Goal: Task Accomplishment & Management: Complete application form

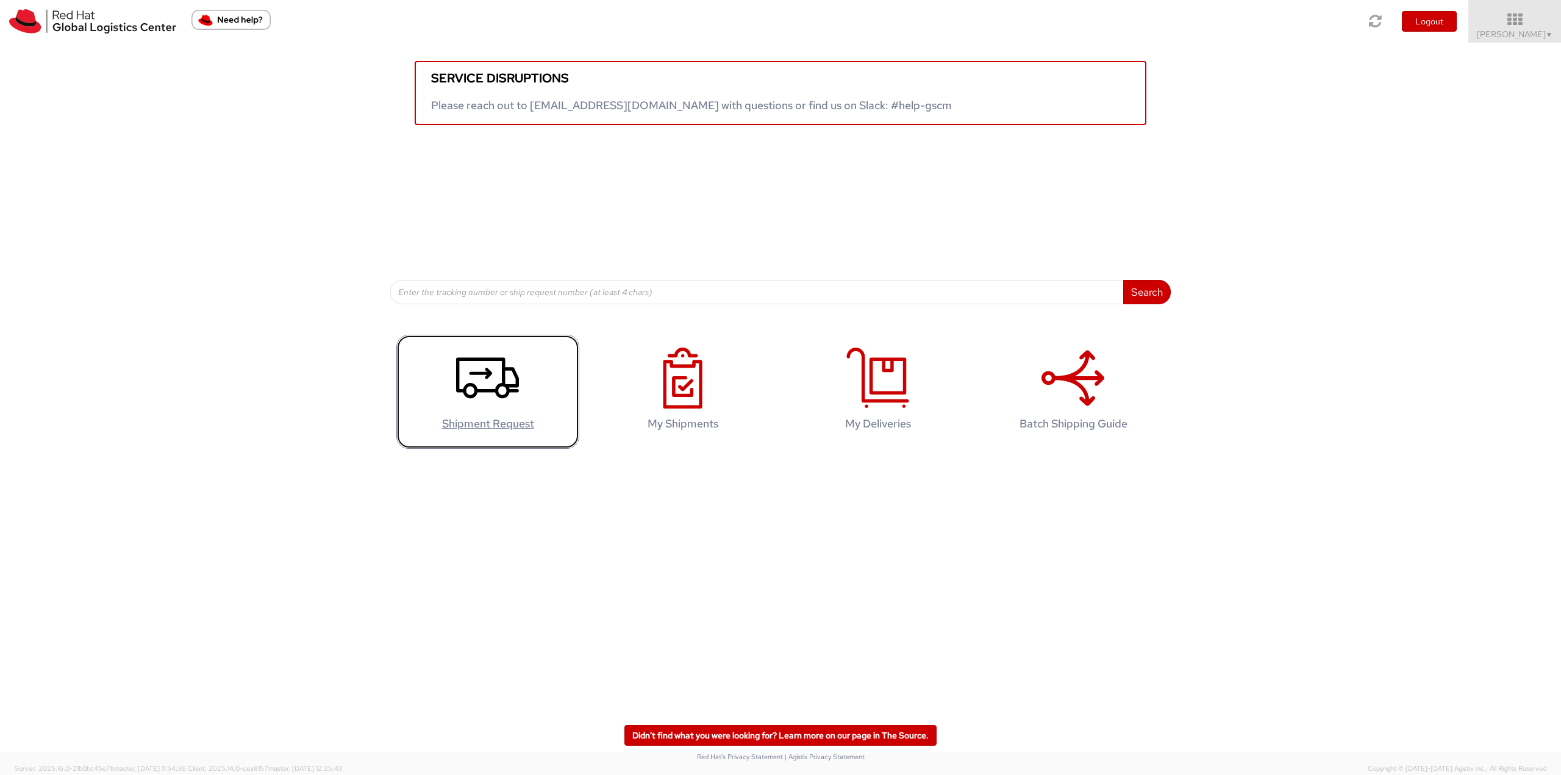
click at [507, 398] on use at bounding box center [487, 377] width 63 height 41
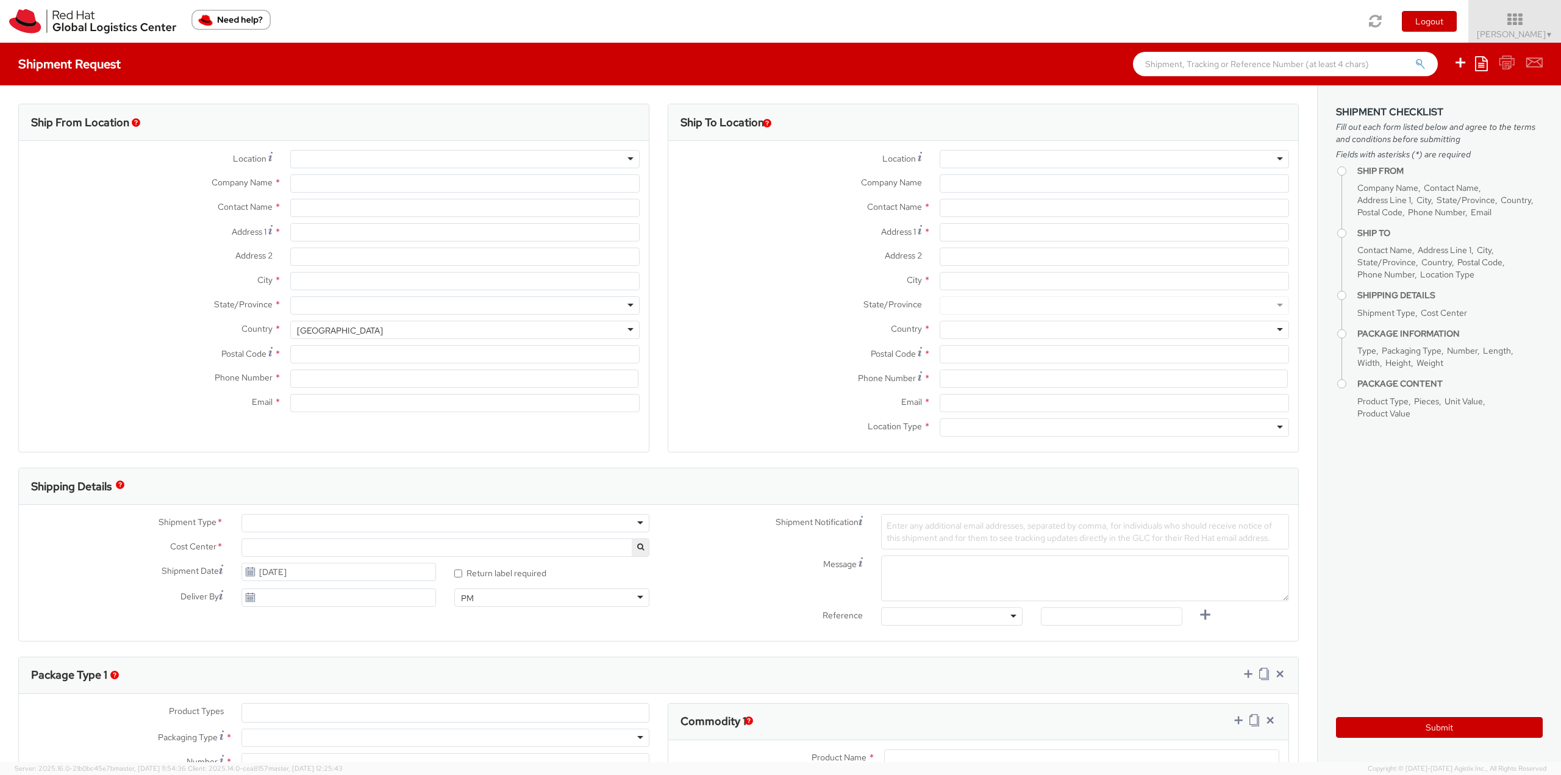
select select "762"
select select
click at [306, 154] on div at bounding box center [464, 159] width 349 height 18
type input "Red Hat Limited"
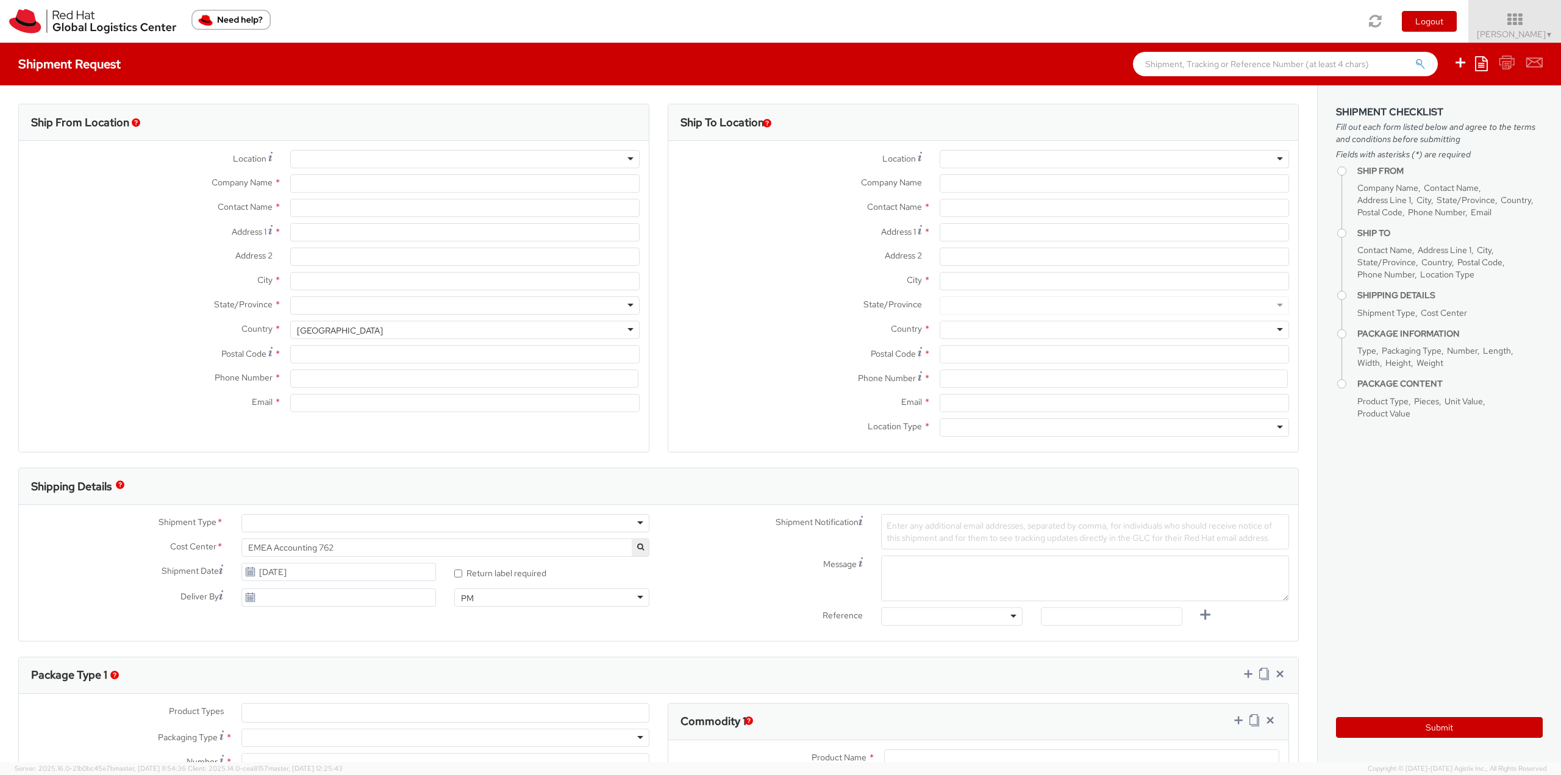
type input "[PERSON_NAME]"
type input "6700 Cork Airport Business Park"
type input "Kinsale Rd"
type input "CORK"
type input "T12 XR60"
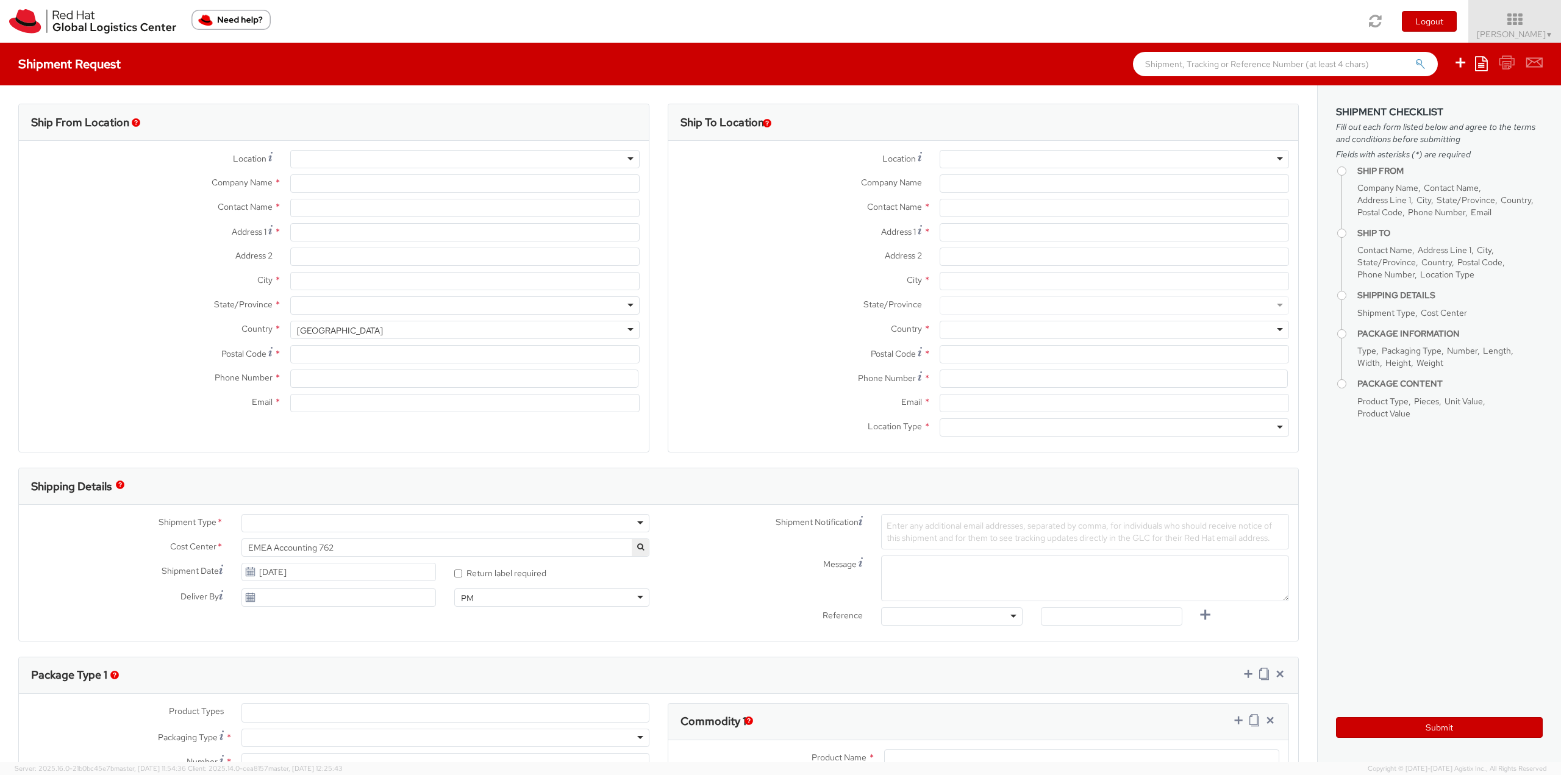
type input "353 21 2303400"
type input "ankelly@redhat.com"
select select "CM"
select select "KGS"
click at [1007, 159] on div at bounding box center [1114, 159] width 349 height 18
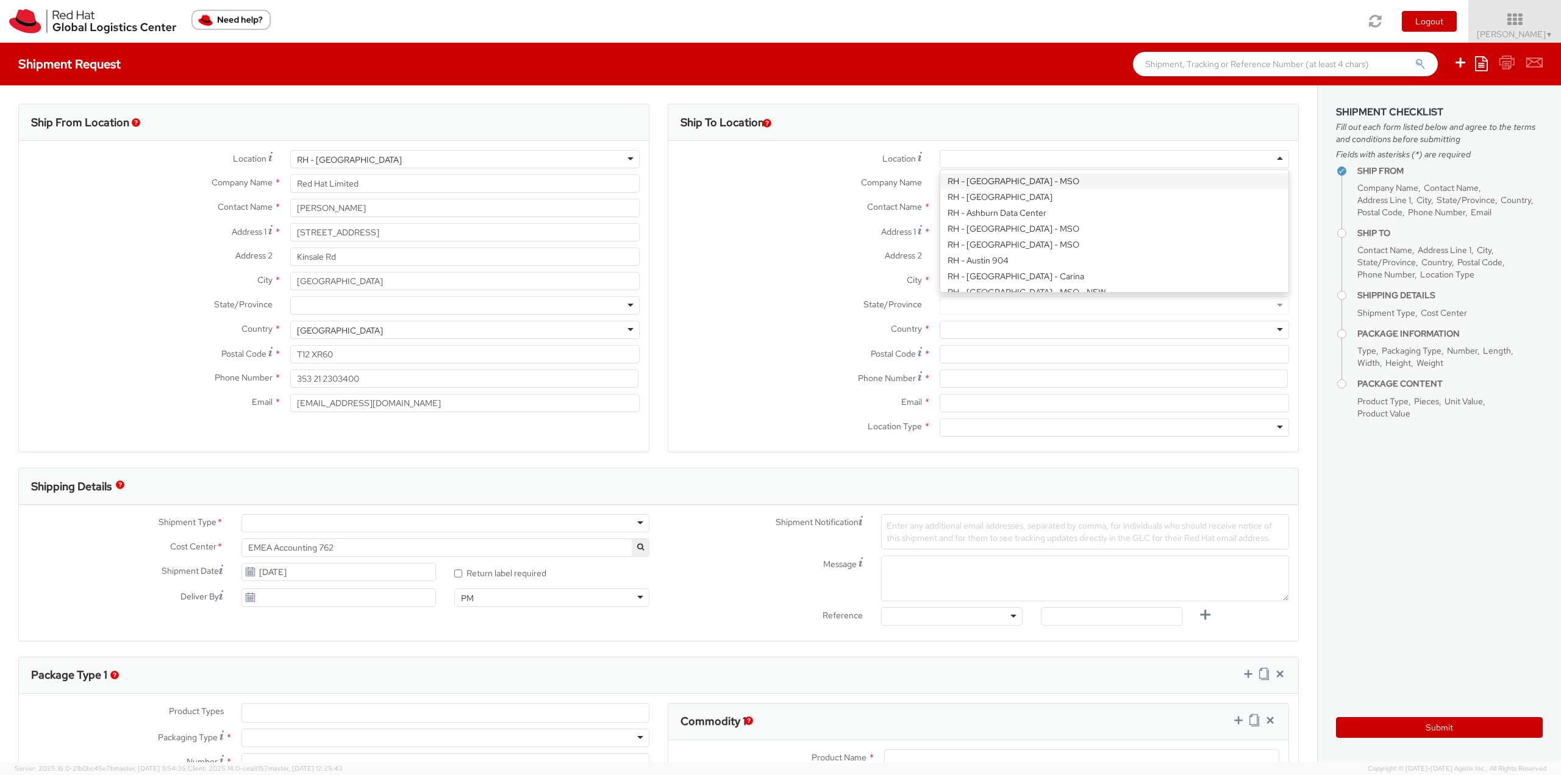
click at [1007, 159] on div at bounding box center [1114, 159] width 349 height 18
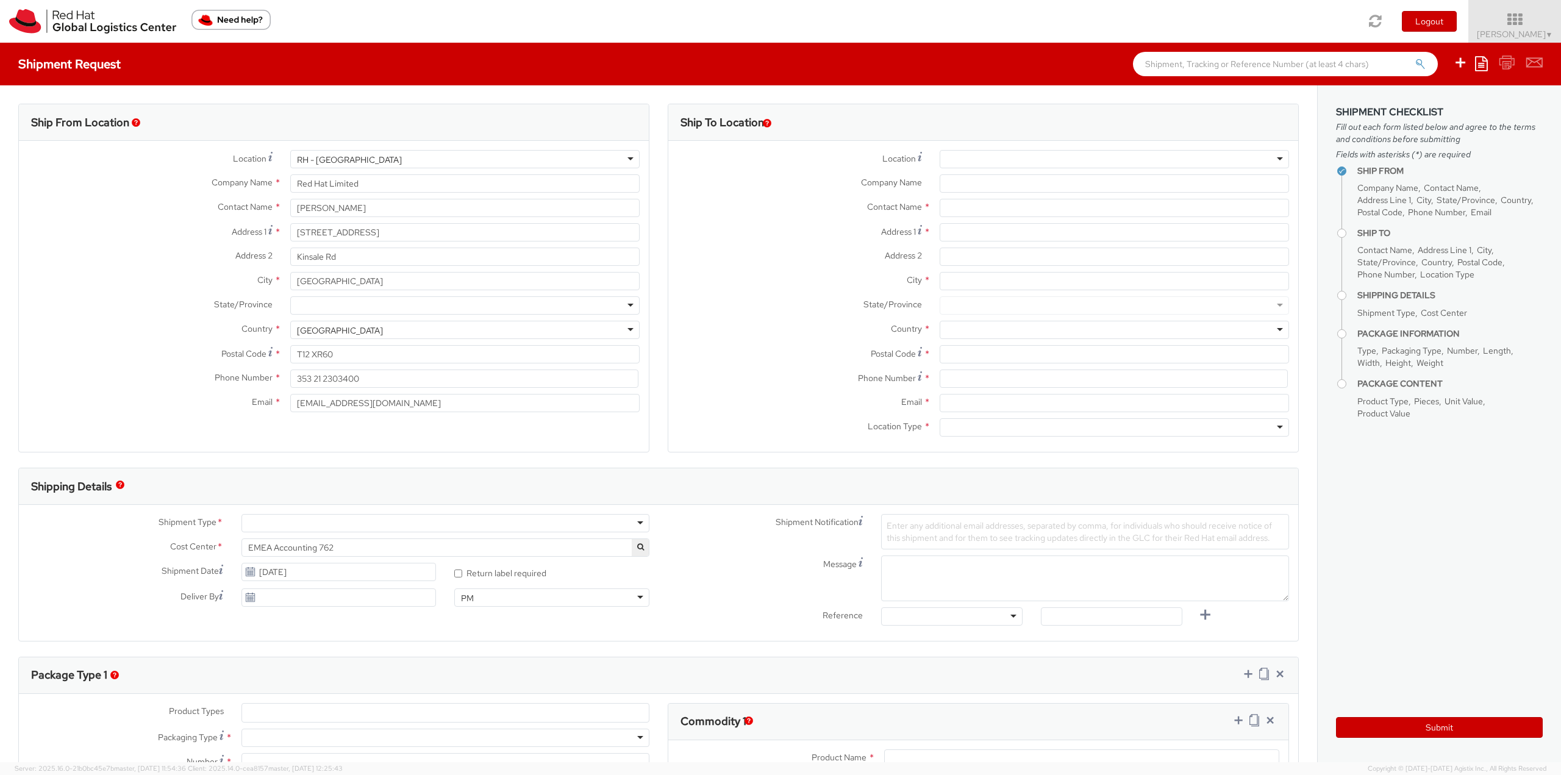
click at [821, 198] on div "Company Name *" at bounding box center [983, 186] width 630 height 24
click at [963, 185] on input "Company Name *" at bounding box center [1114, 183] width 349 height 18
type input "Deloitte"
click at [985, 202] on input "text" at bounding box center [1114, 208] width 349 height 18
click at [992, 187] on input "Deloitte" at bounding box center [1114, 183] width 349 height 18
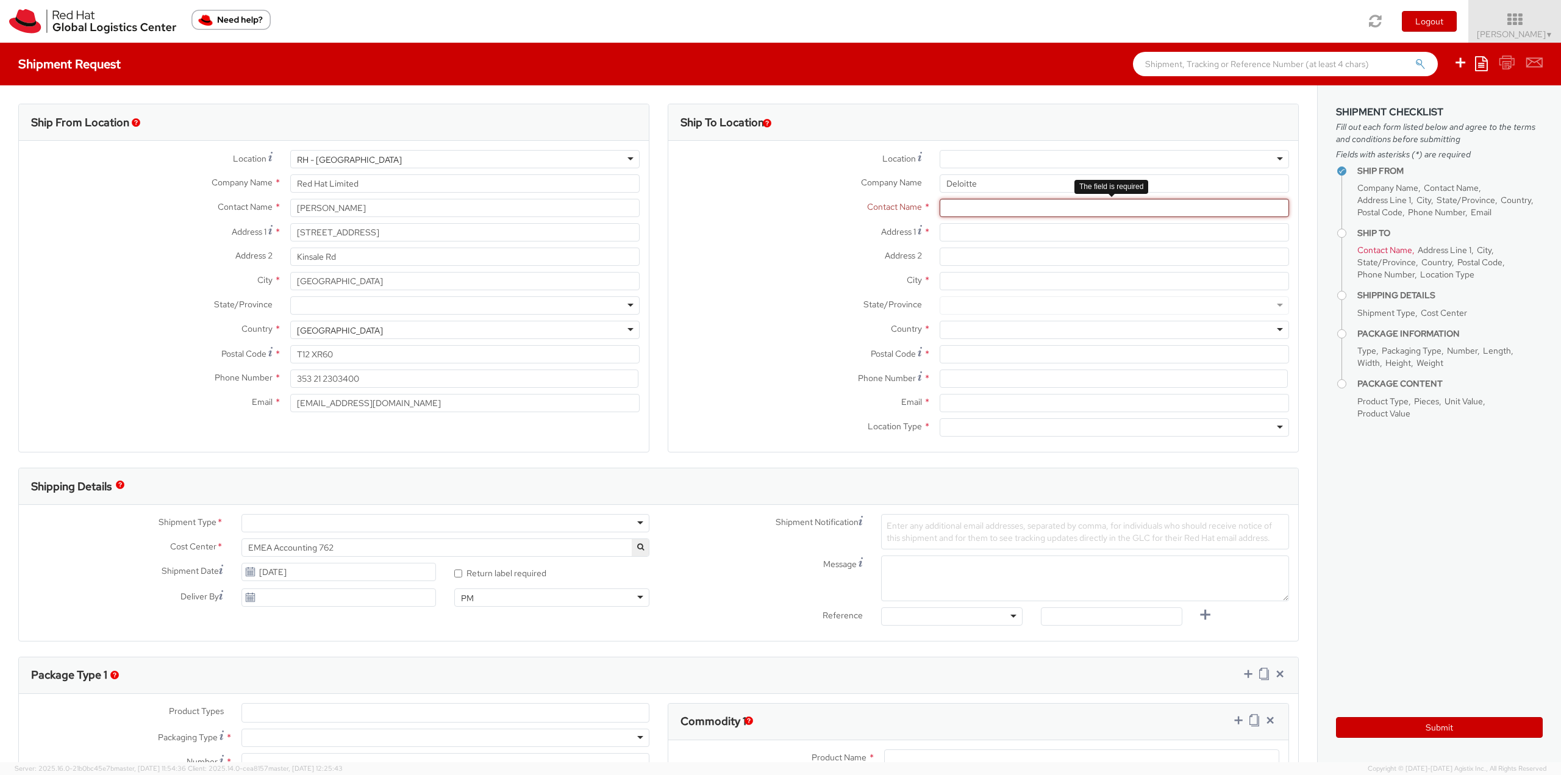
click at [978, 205] on input "text" at bounding box center [1114, 208] width 349 height 18
type input "Meltem Uslu"
click at [969, 233] on input "Address 1 *" at bounding box center [1114, 232] width 349 height 18
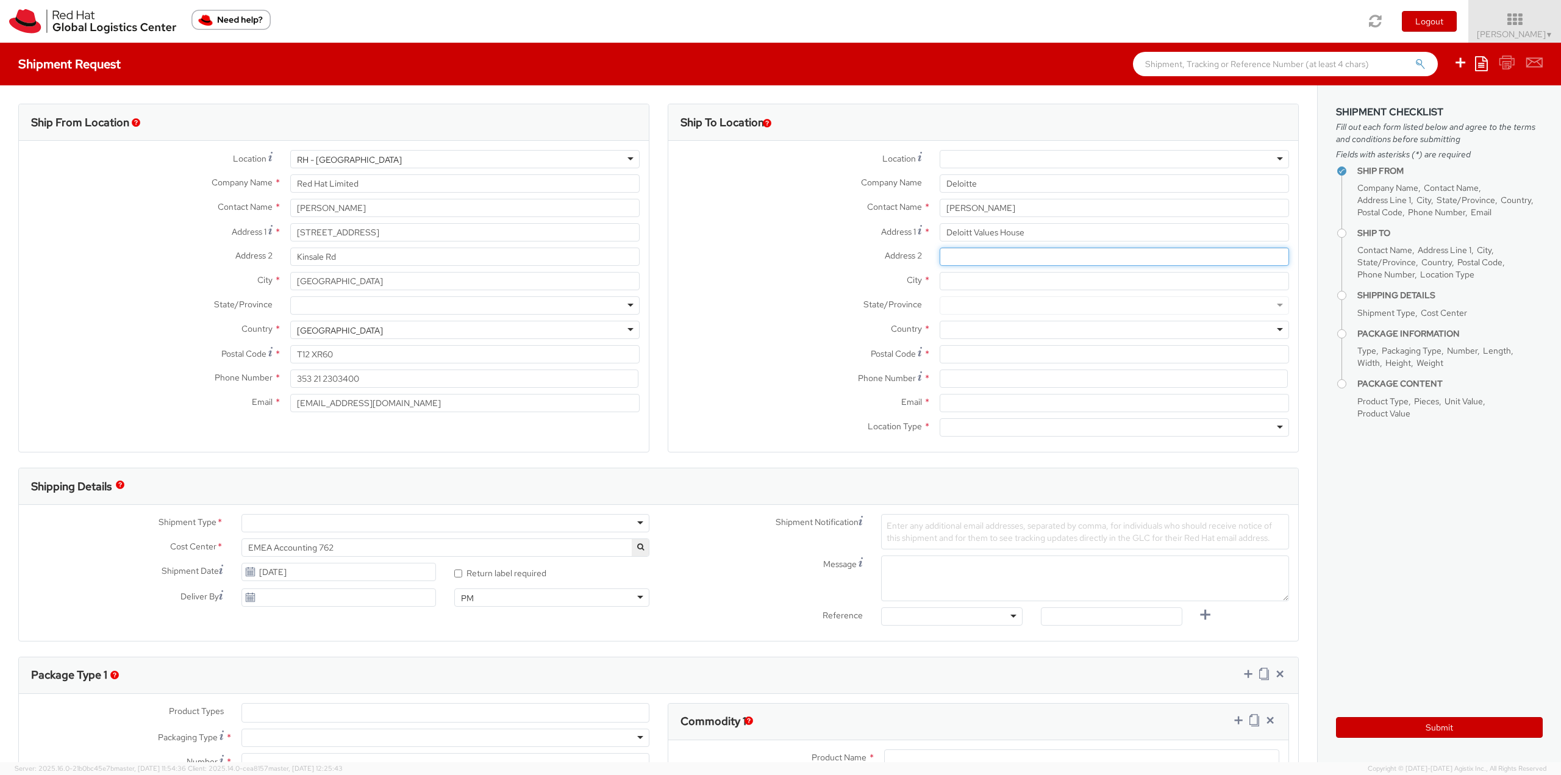
click at [1003, 254] on input "Address 2 *" at bounding box center [1114, 257] width 349 height 18
click at [965, 231] on input "Deloitt Values House" at bounding box center [1114, 232] width 349 height 18
click at [969, 229] on input "Deloitt Values House" at bounding box center [1114, 232] width 349 height 18
drag, startPoint x: 966, startPoint y: 231, endPoint x: 969, endPoint y: 248, distance: 17.3
click at [967, 231] on input "Deloitt Values House" at bounding box center [1114, 232] width 349 height 18
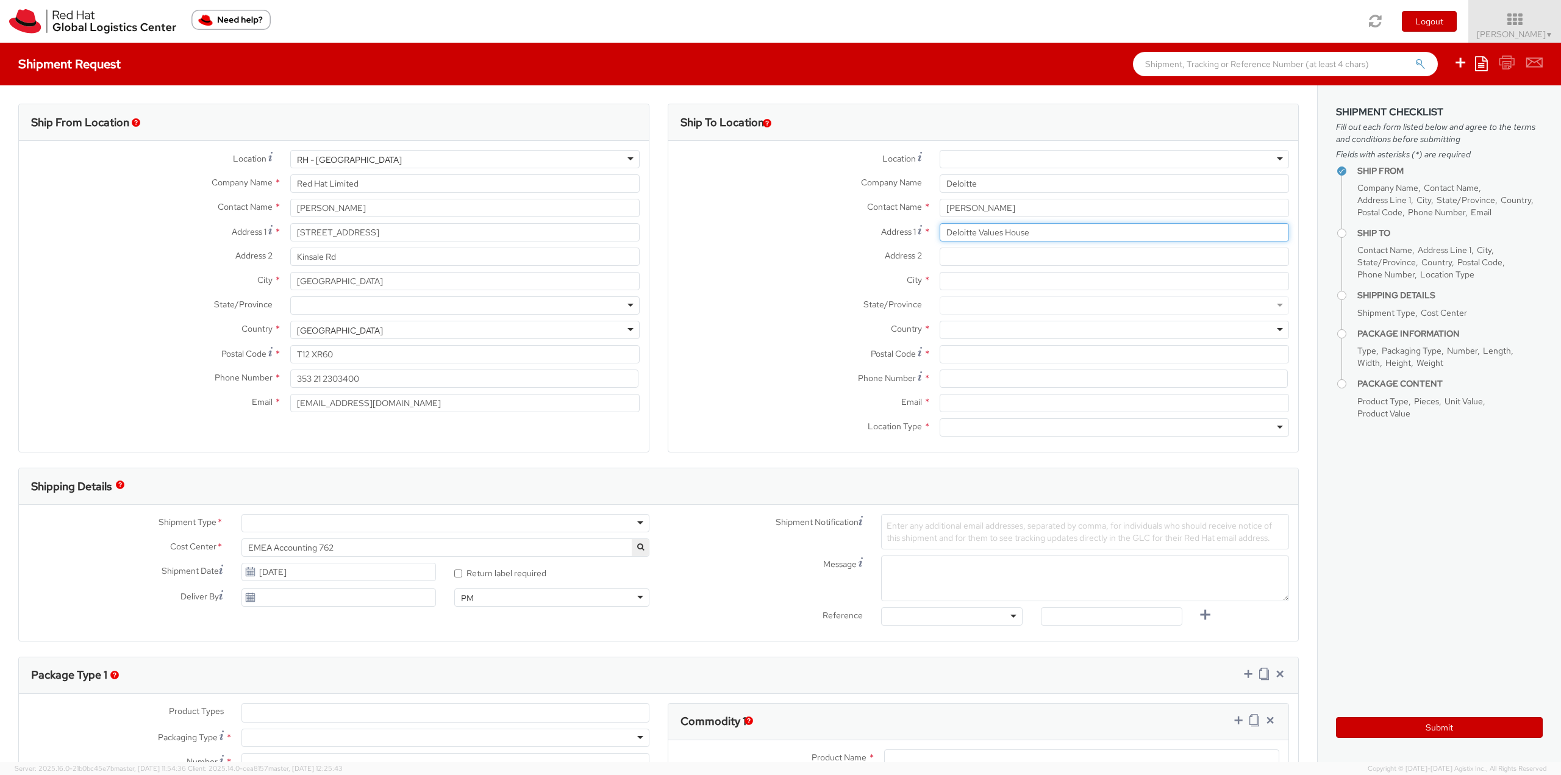
type input "Deloitte Values House"
click at [964, 258] on input "Address 2 *" at bounding box center [1114, 257] width 349 height 18
click at [959, 266] on div "Address 2 *" at bounding box center [983, 260] width 630 height 24
click at [959, 257] on input "Address 2 *" at bounding box center [1114, 257] width 349 height 18
paste input "Maslak Mahallesi, Eski Büyükdere Caddesi No: 1, Maslak No1 Plaza"
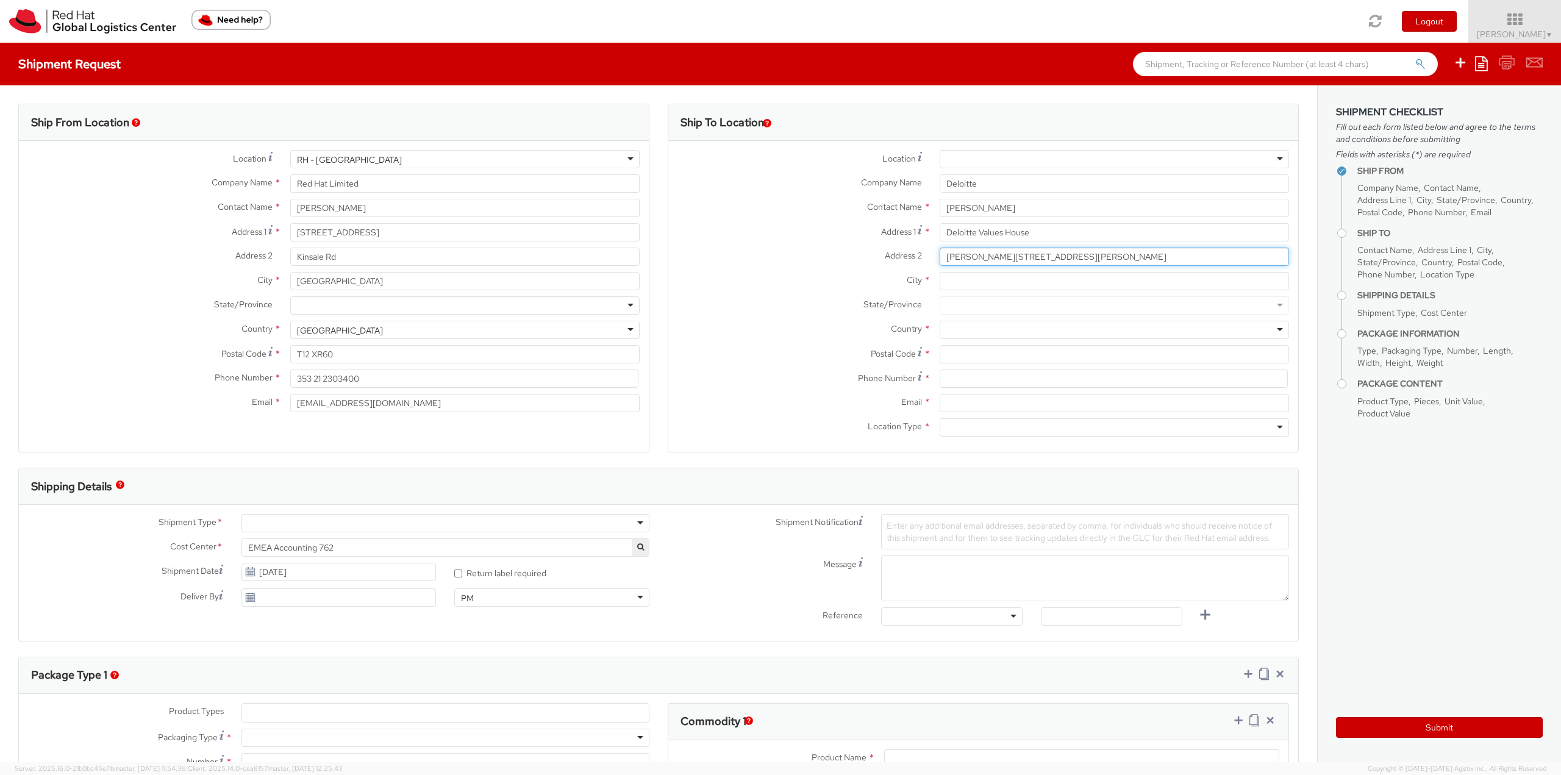
type input "Maslak Mahallesi, Eski Büyükdere Caddesi No: 1, Maslak No1 Plaza"
click at [998, 283] on input "City *" at bounding box center [1114, 281] width 349 height 18
type input "Istanbul"
click at [985, 304] on div at bounding box center [1114, 305] width 349 height 18
click at [973, 328] on div at bounding box center [1114, 330] width 349 height 18
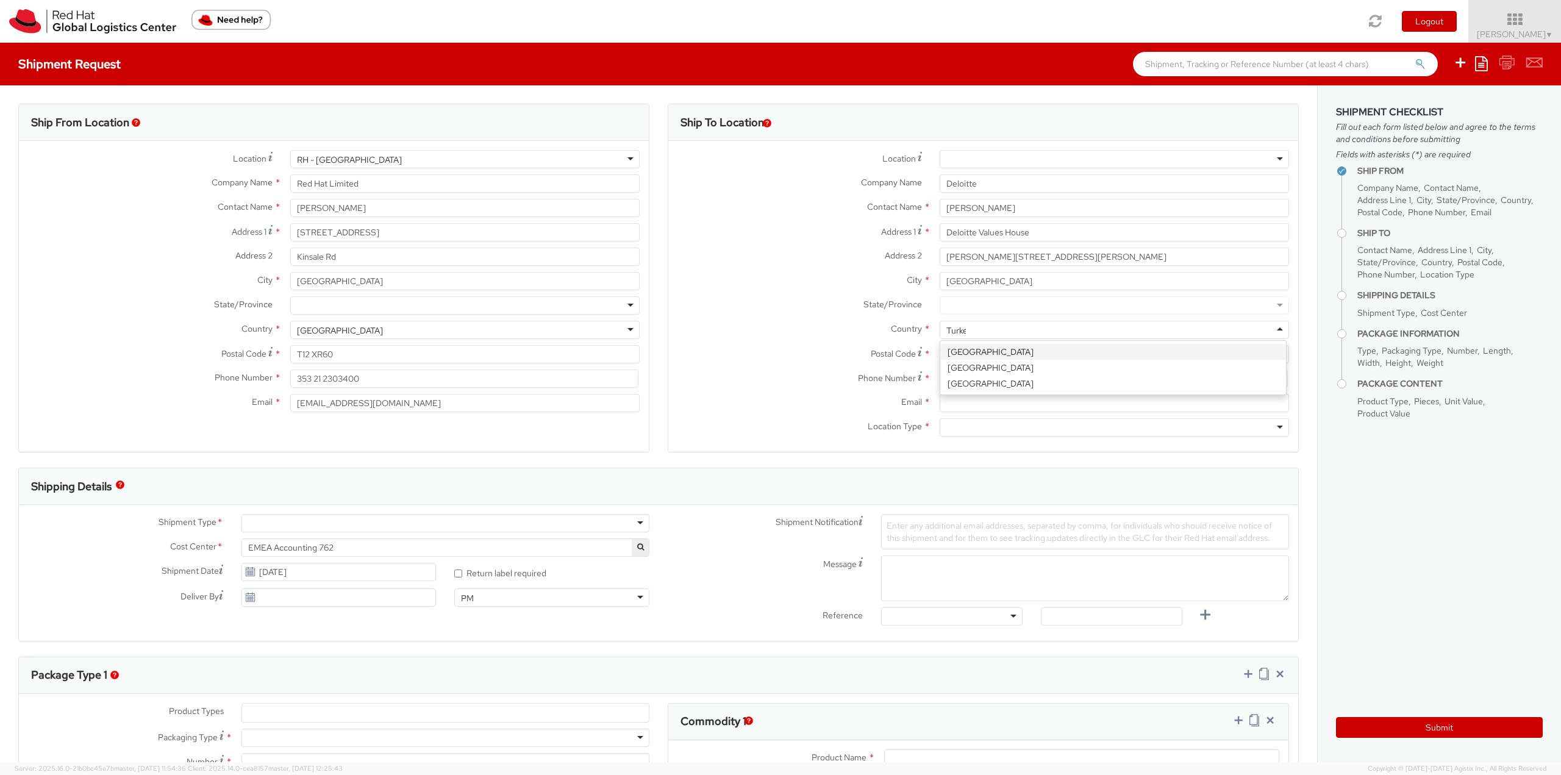
type input "Turkey"
click at [973, 356] on input "Postal Code *" at bounding box center [1114, 354] width 349 height 18
click at [955, 348] on input "Postal Code *" at bounding box center [1114, 354] width 349 height 18
type input "34398"
click at [957, 374] on input at bounding box center [1114, 379] width 348 height 18
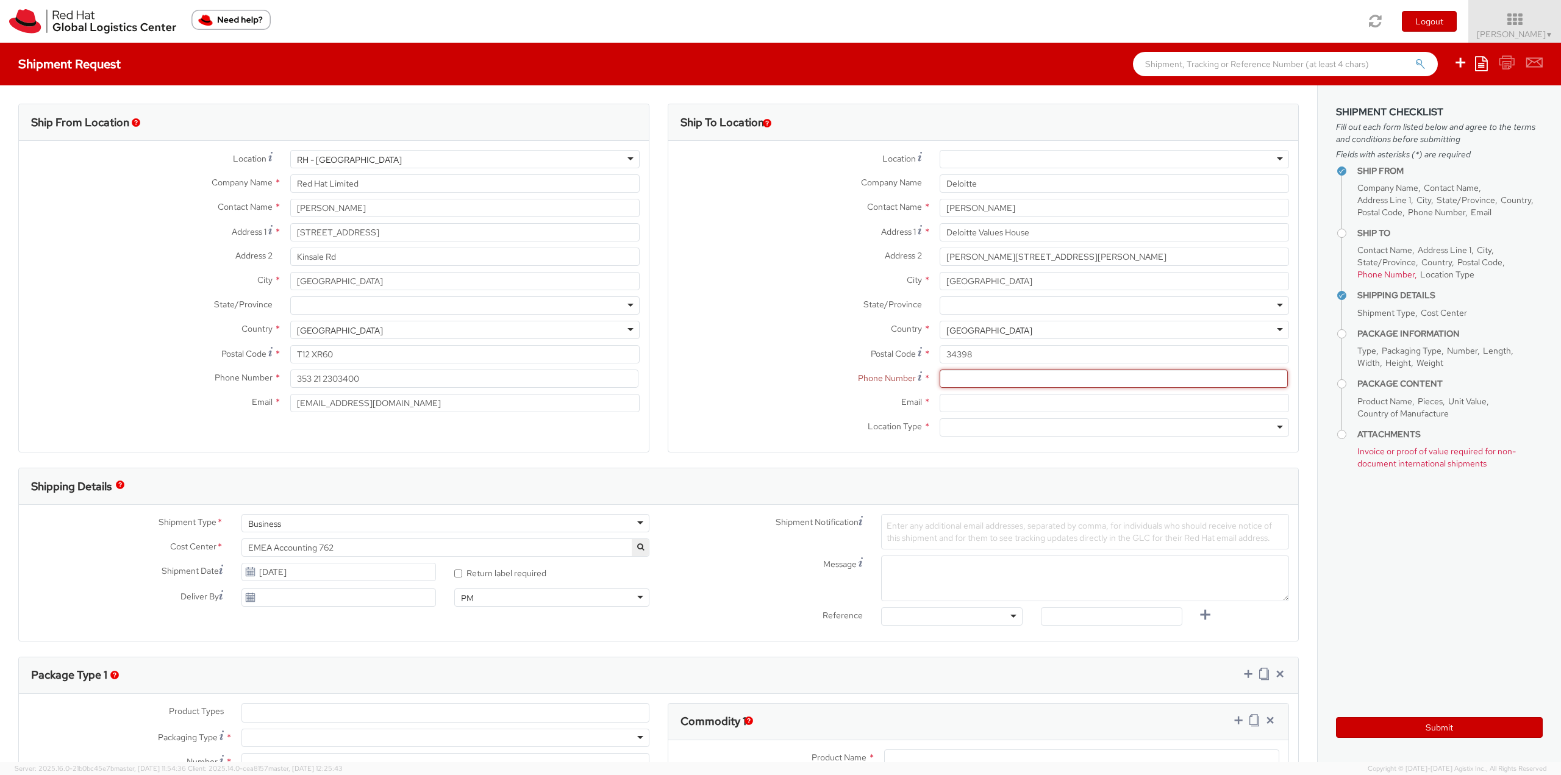
click at [973, 382] on input at bounding box center [1114, 379] width 348 height 18
paste input "+905491317489"
type input "+905491317489"
click at [955, 404] on input "Email *" at bounding box center [1114, 403] width 349 height 18
click at [1000, 400] on input "Email *" at bounding box center [1114, 403] width 349 height 18
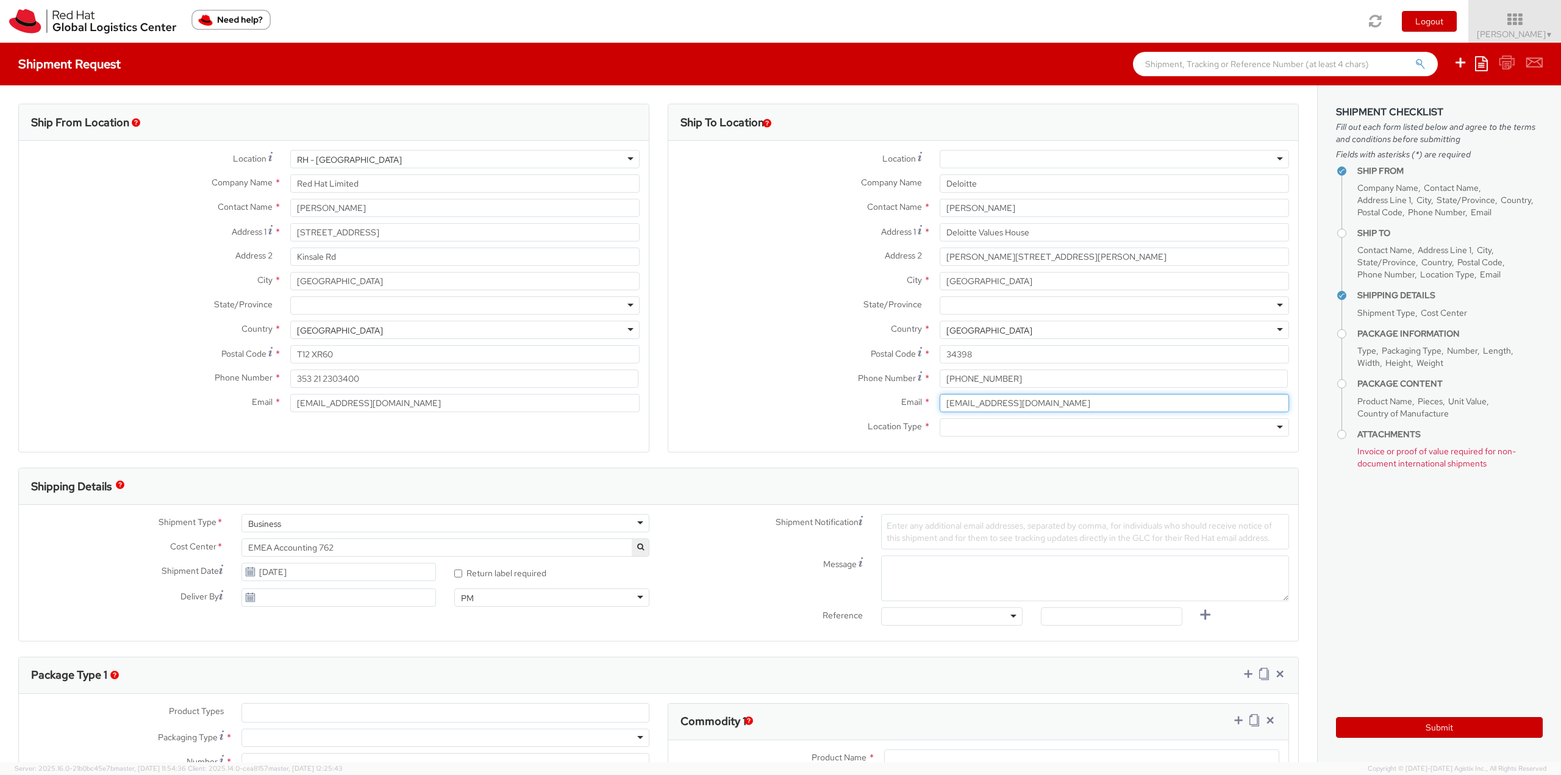
type input "meluslu@deloitte.com"
click at [999, 432] on div at bounding box center [1114, 427] width 349 height 18
click at [1056, 404] on input "meluslu@deloitte.com" at bounding box center [1114, 403] width 349 height 18
click at [999, 429] on div at bounding box center [1114, 427] width 349 height 18
click at [964, 305] on div at bounding box center [1114, 305] width 349 height 18
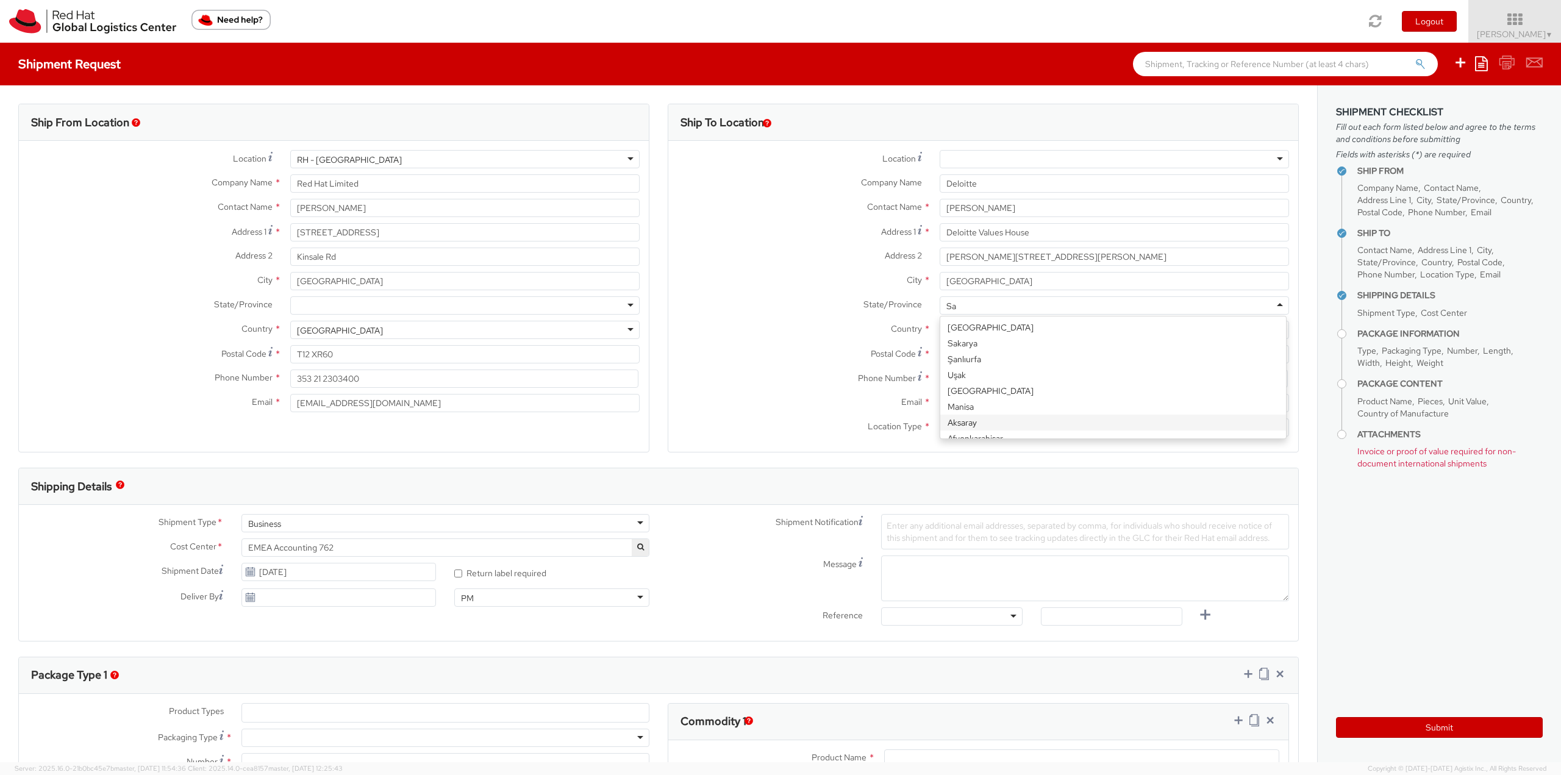
type input "S"
type input "Ist"
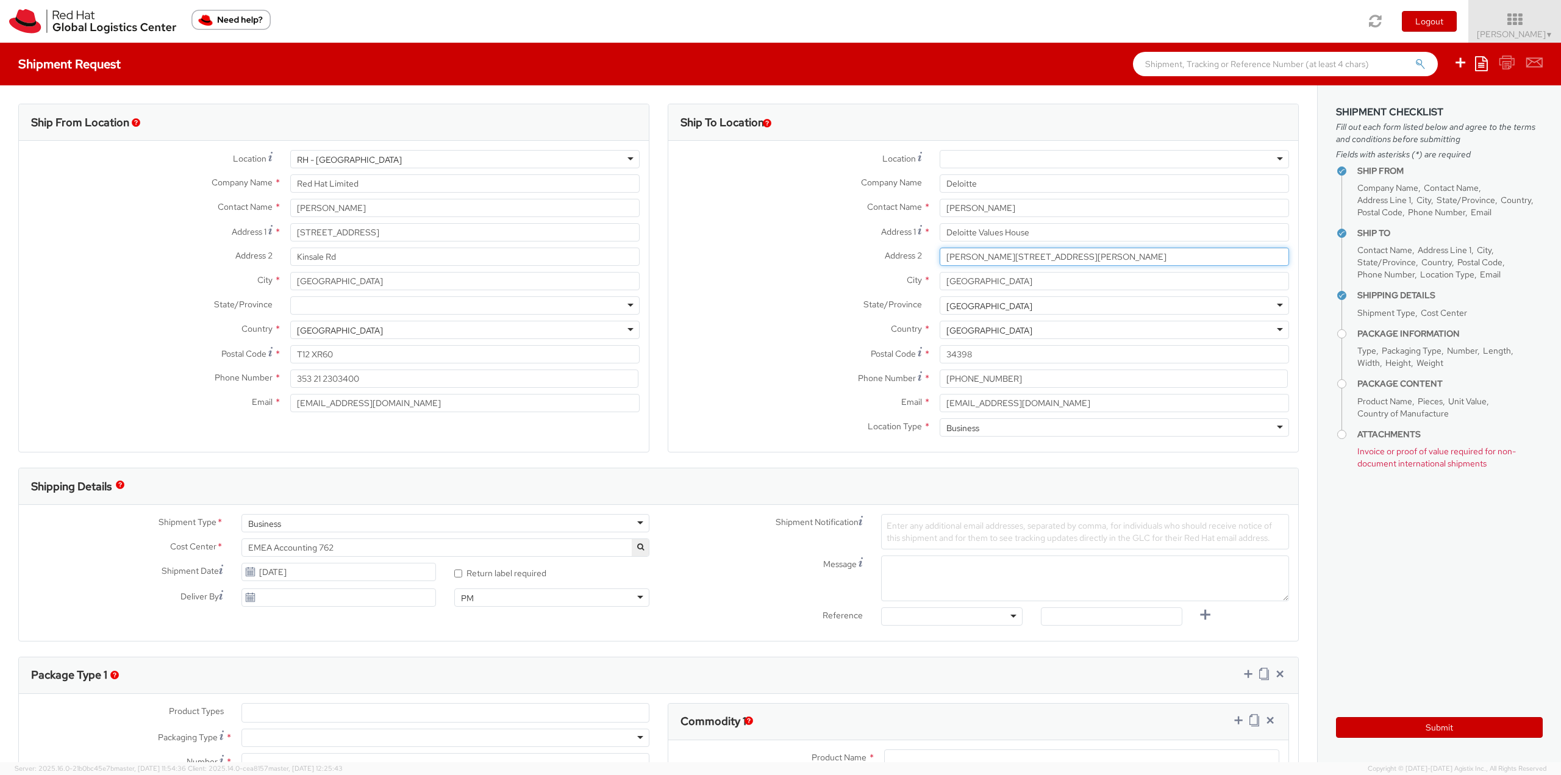
click at [1217, 259] on input "Maslak Mahallesi, Eski Büyükdere Caddesi No: 1, Maslak No1 Plaza" at bounding box center [1114, 257] width 349 height 18
click at [1221, 259] on input "Maslak Mahallesi, Eski Büyükdere Caddesi No: 1, Maslak No1 Plaza" at bounding box center [1114, 257] width 349 height 18
click at [1003, 284] on input "Istanbul" at bounding box center [1114, 281] width 349 height 18
drag, startPoint x: 939, startPoint y: 281, endPoint x: 965, endPoint y: 297, distance: 31.0
click at [940, 281] on input "Istanbul" at bounding box center [1114, 281] width 349 height 18
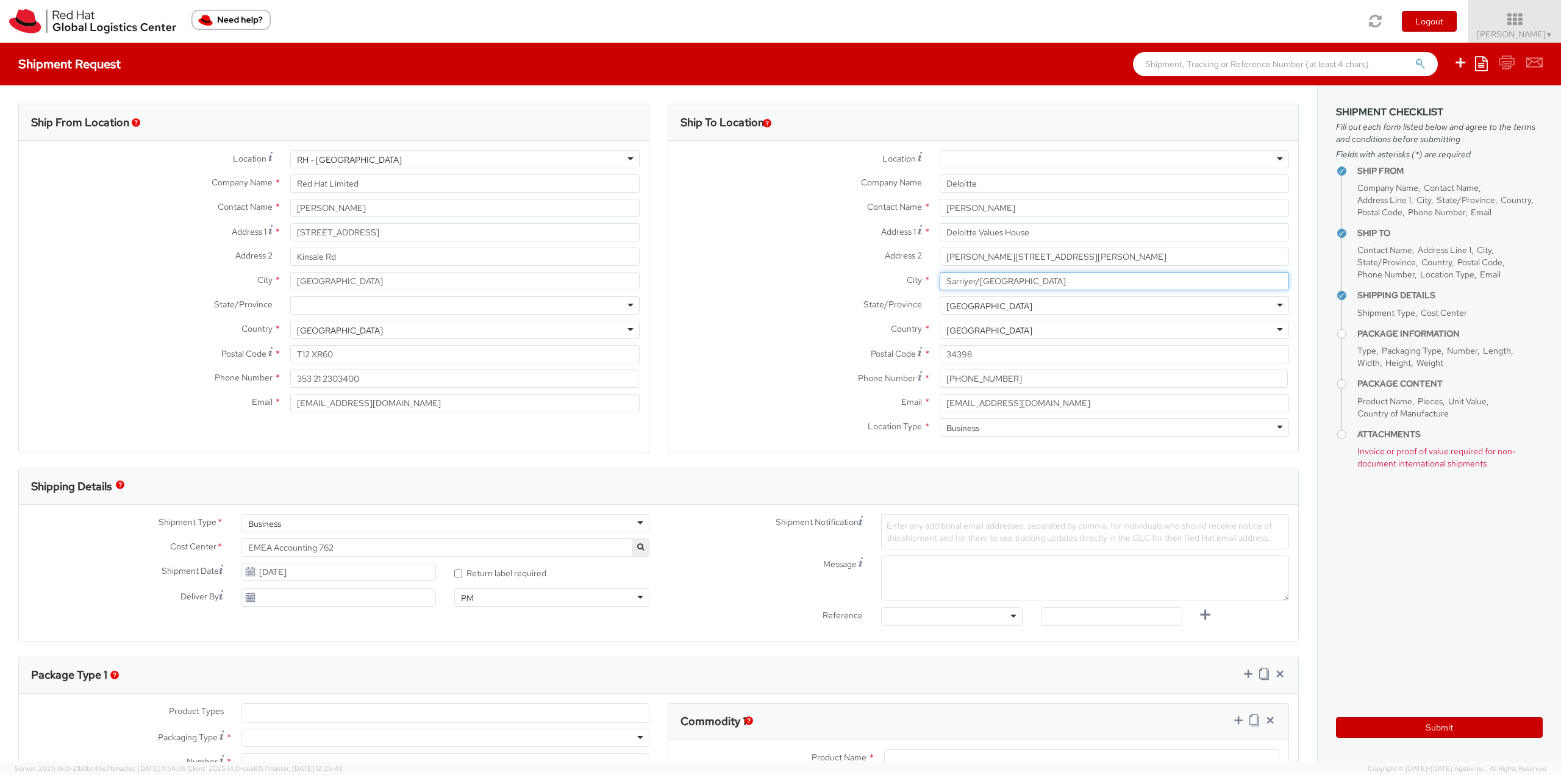
type input "Sarriyer/Istanbul"
click at [1007, 302] on div "İstanbul" at bounding box center [1114, 305] width 349 height 18
click at [823, 342] on div "Country * Turkey Turkey Afghanistan Albania Algeria American Samoa Andorra Ango…" at bounding box center [983, 333] width 630 height 24
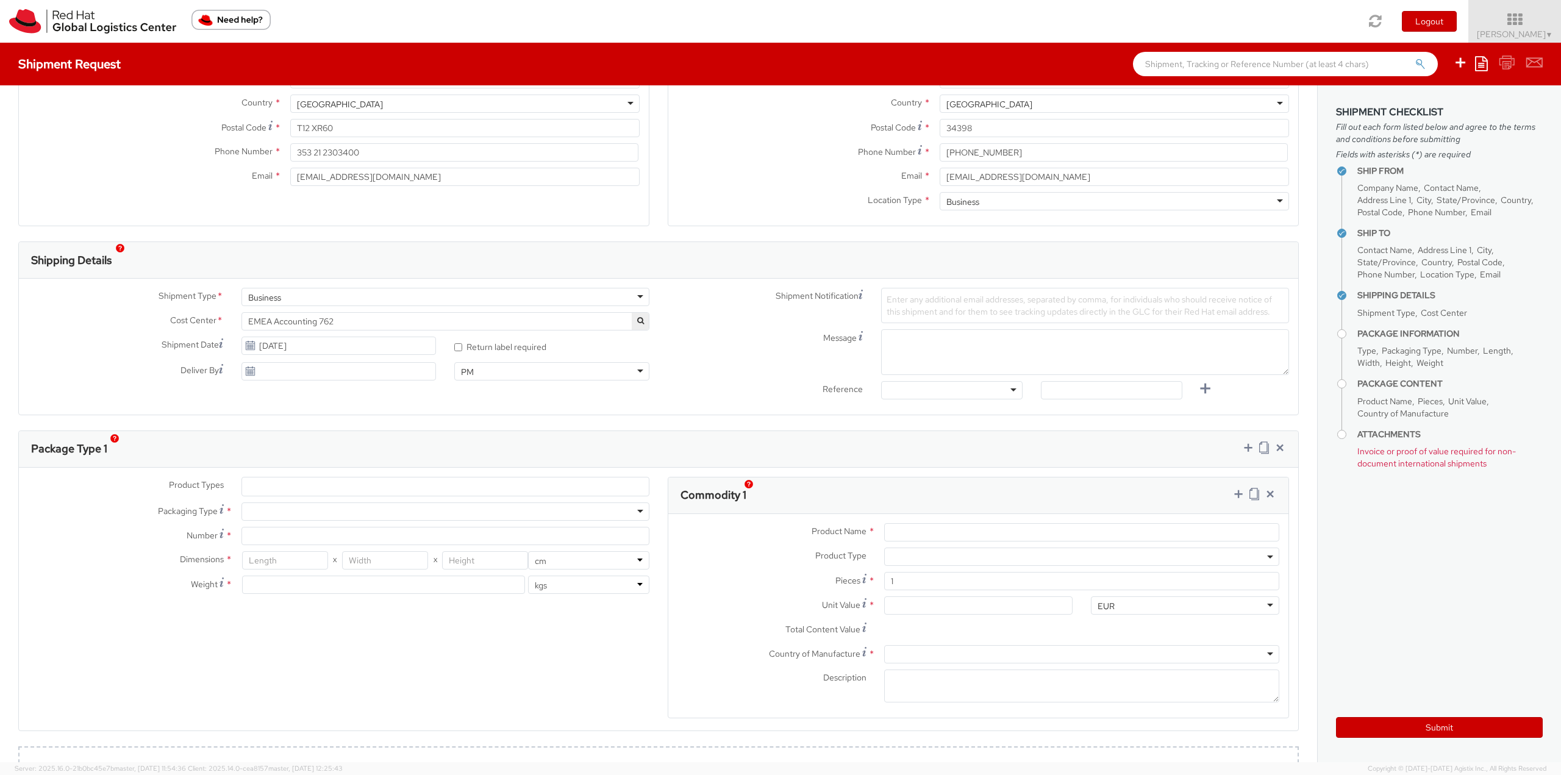
scroll to position [244, 0]
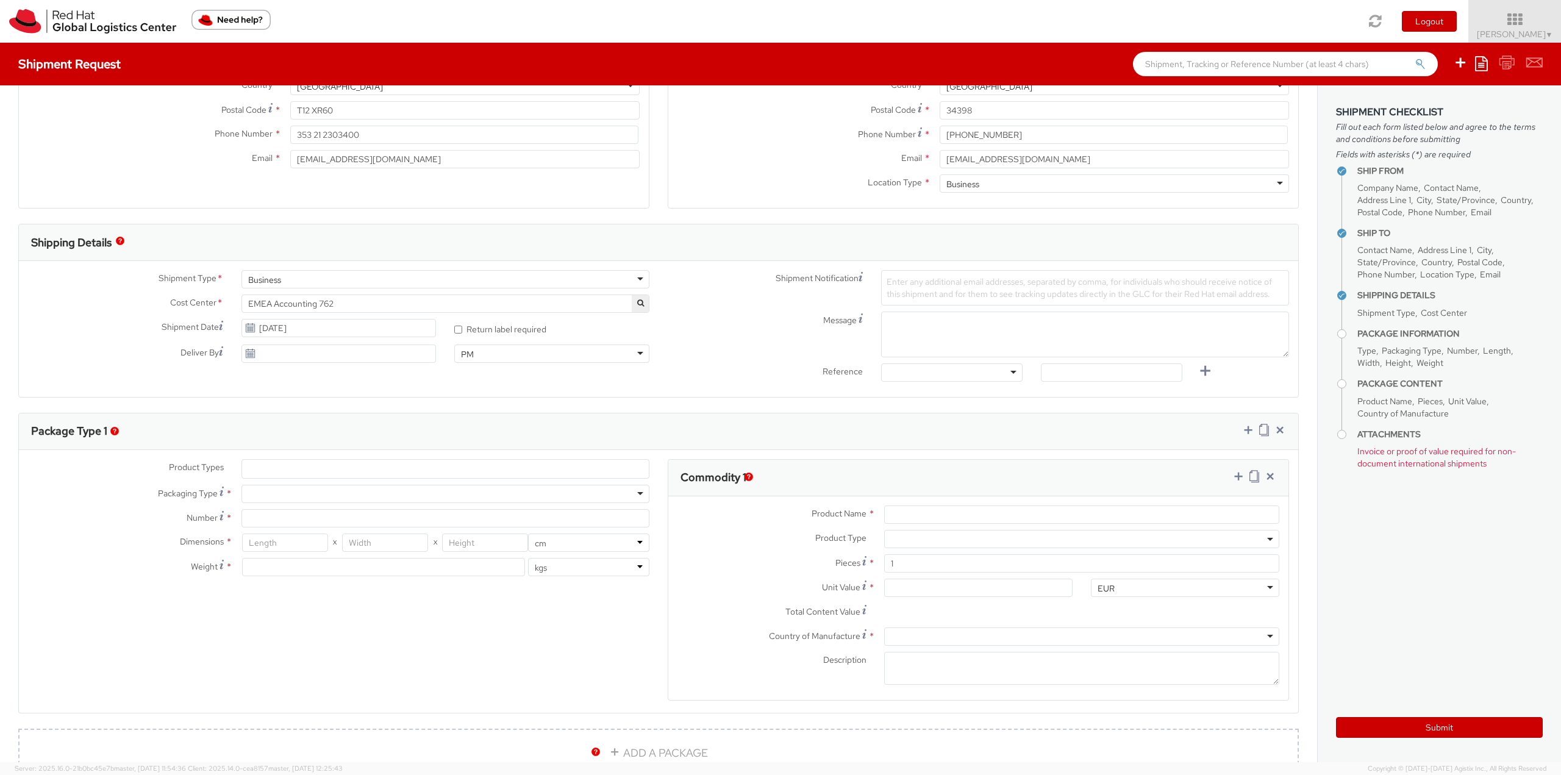
click at [268, 489] on div at bounding box center [445, 494] width 408 height 18
type input "1"
type input "24.13"
type input "31.75"
type input "0.64"
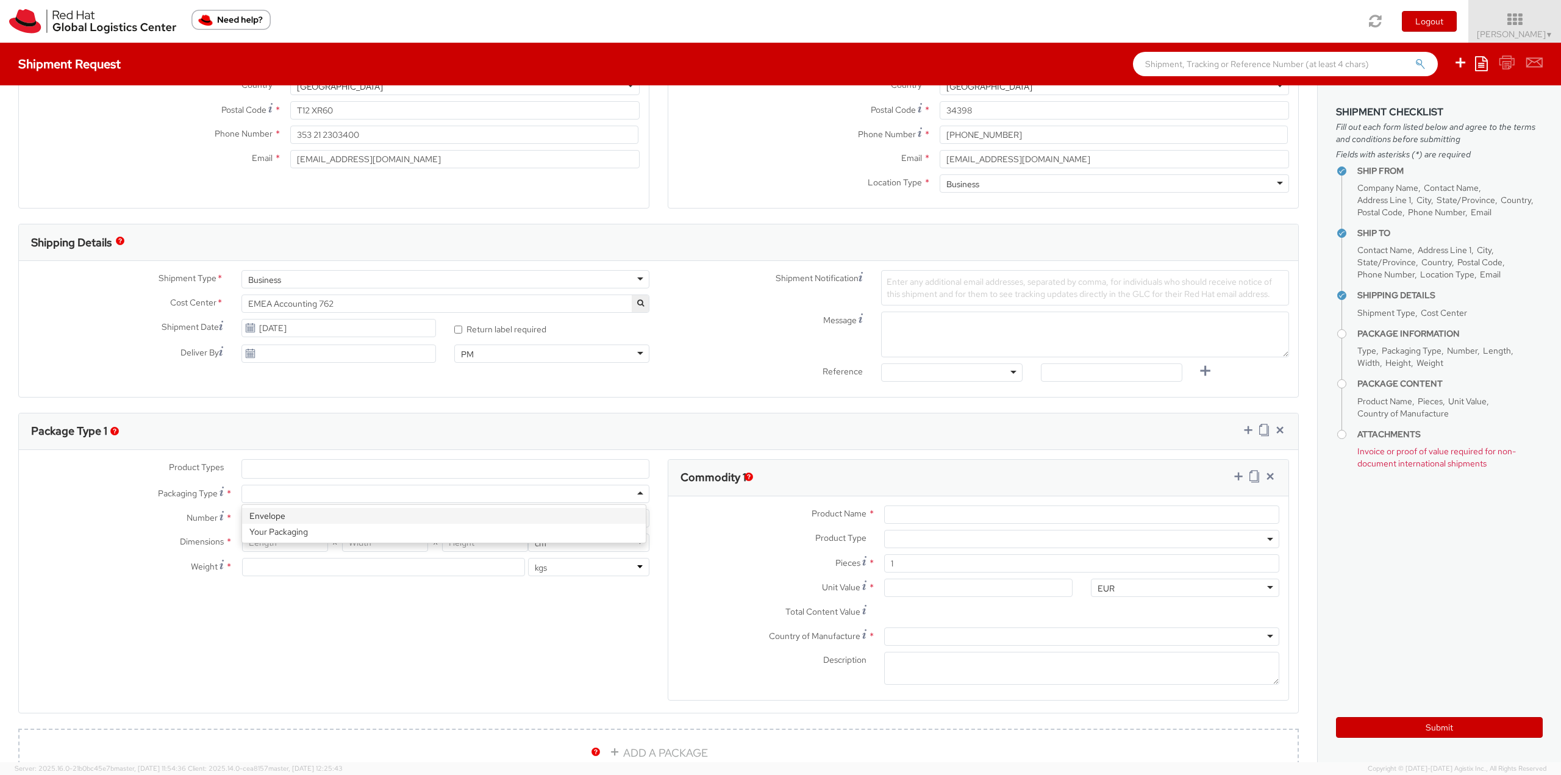
type input "0.5"
click at [925, 515] on input "Product Name *" at bounding box center [1081, 515] width 395 height 18
click at [289, 466] on ul at bounding box center [445, 469] width 407 height 18
click at [288, 464] on ul at bounding box center [445, 469] width 407 height 18
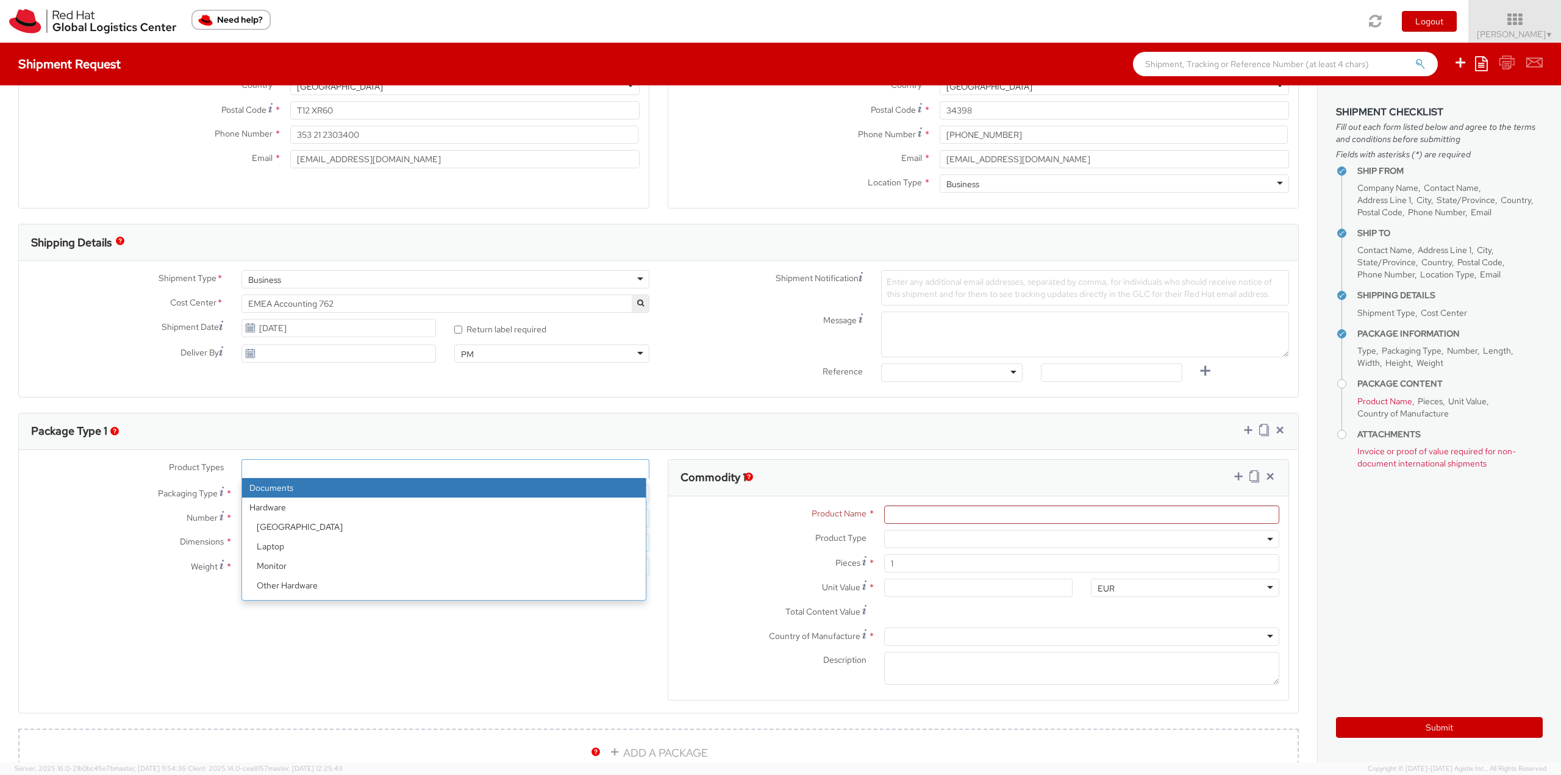
select select "DOCUMENT"
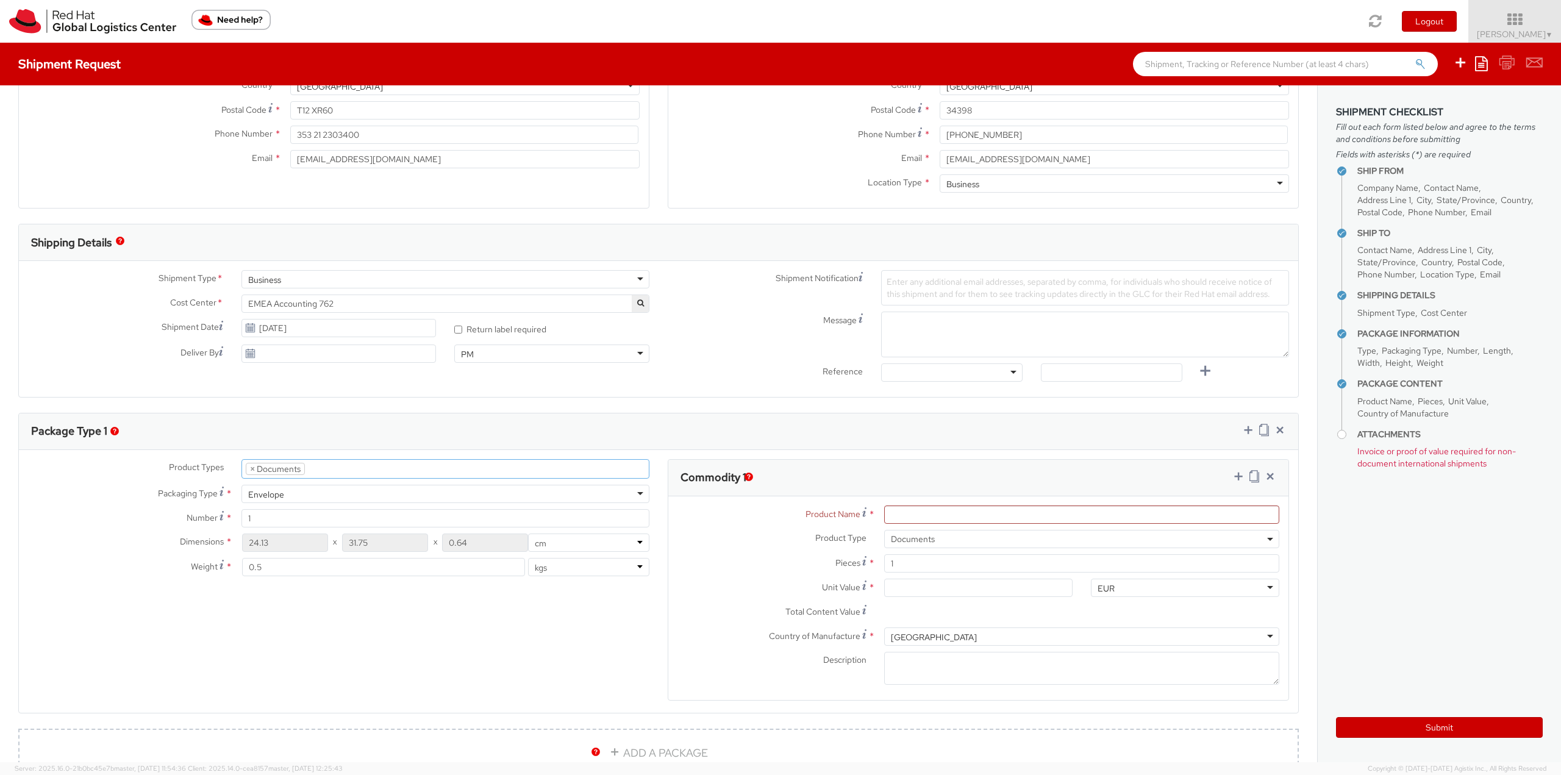
type input "Documents"
select select "DOCUMENT"
type input "1.00"
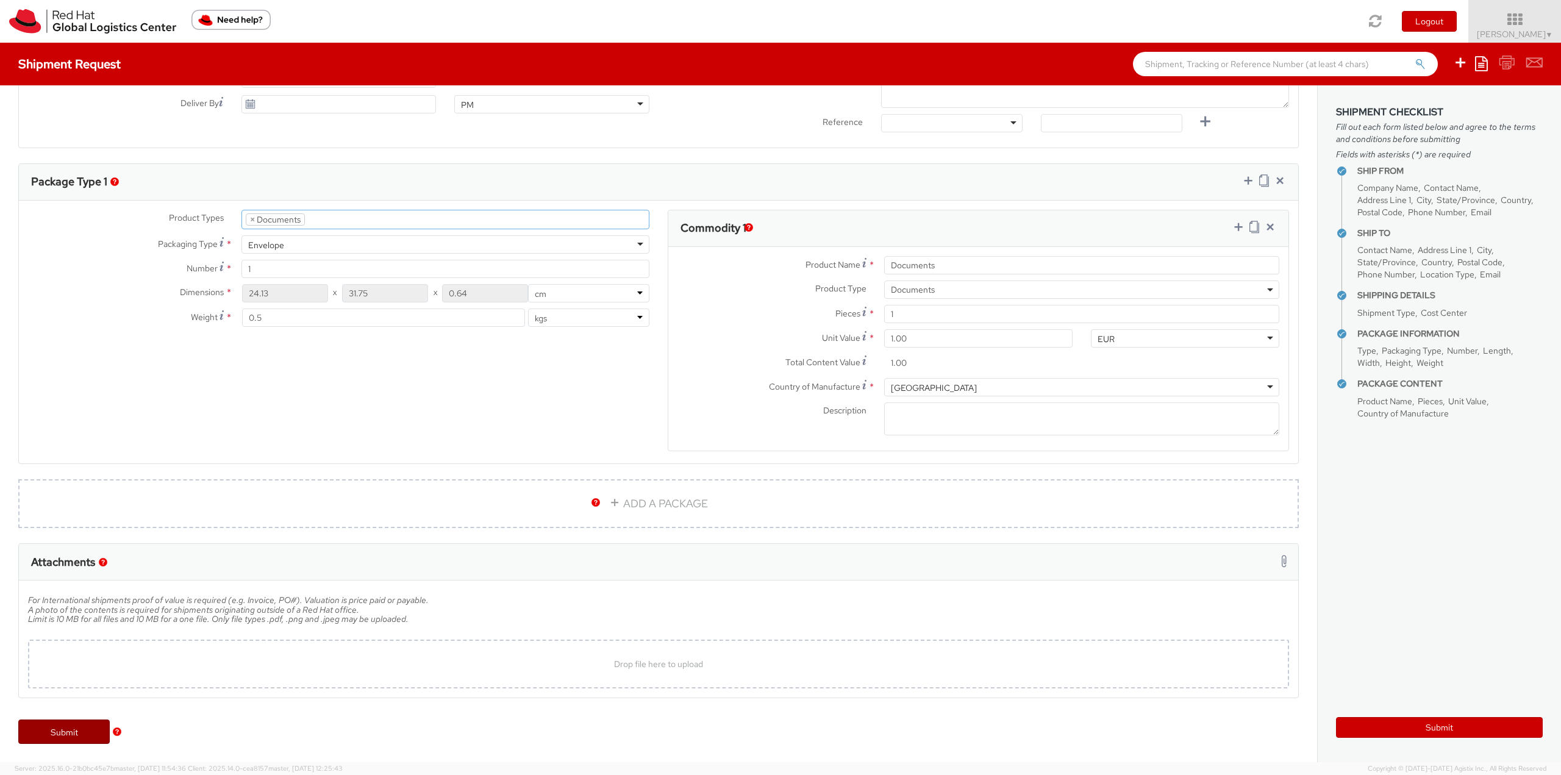
click at [72, 740] on link "Submit" at bounding box center [63, 732] width 91 height 24
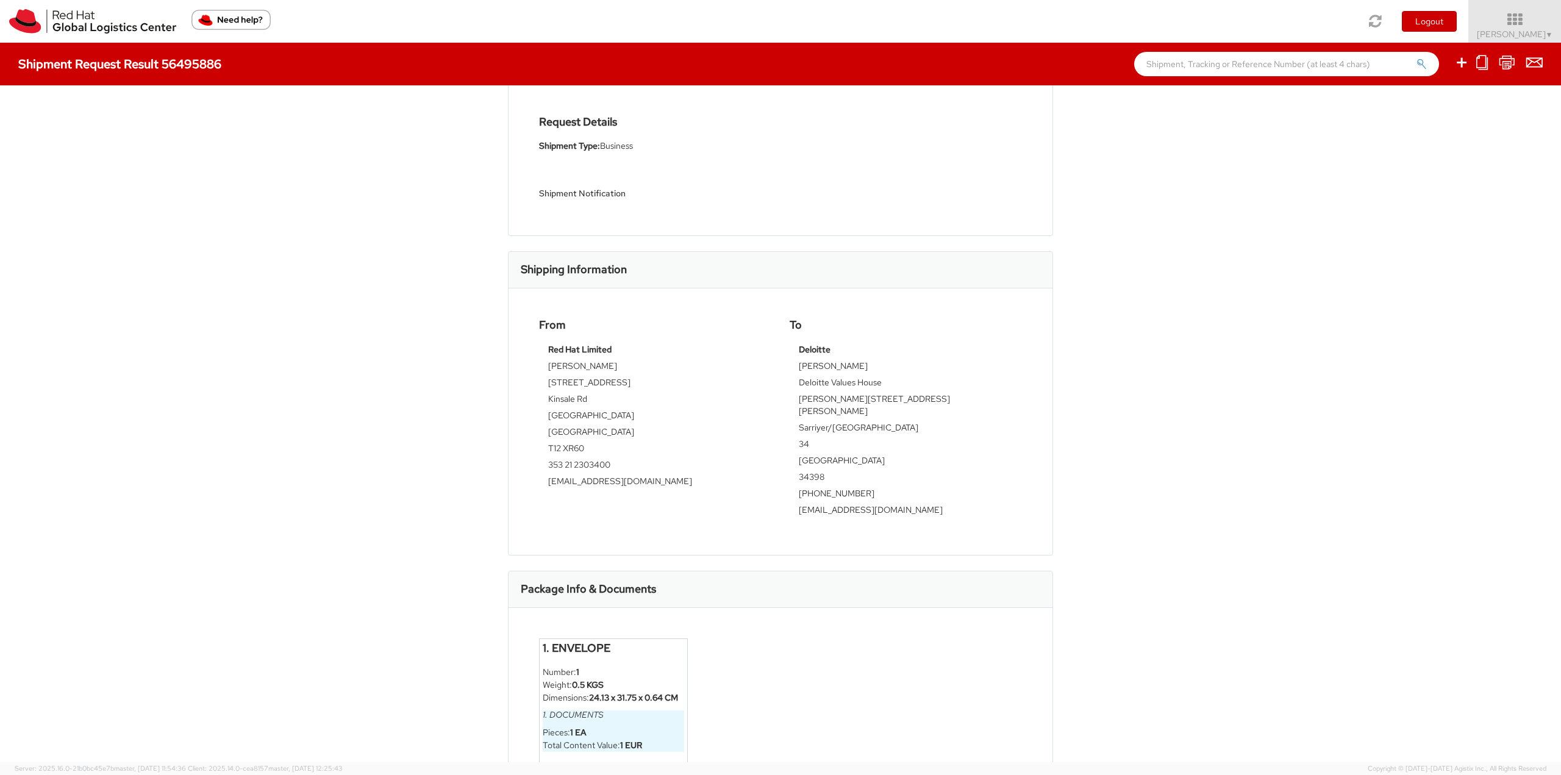
scroll to position [153, 0]
